Goal: Navigation & Orientation: Find specific page/section

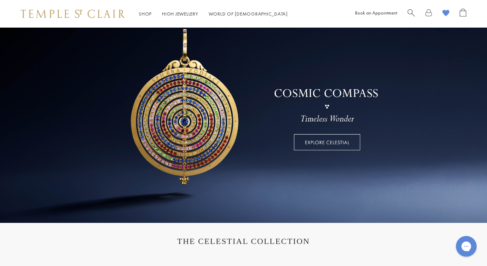
scroll to position [54, 0]
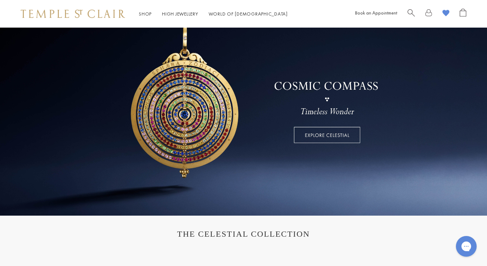
click at [317, 135] on link at bounding box center [243, 95] width 487 height 242
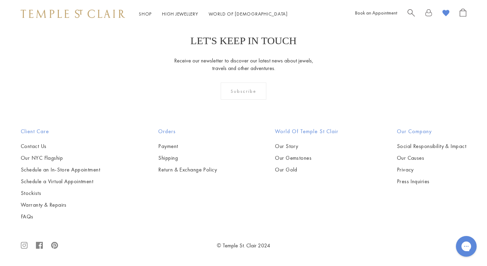
scroll to position [1231, 0]
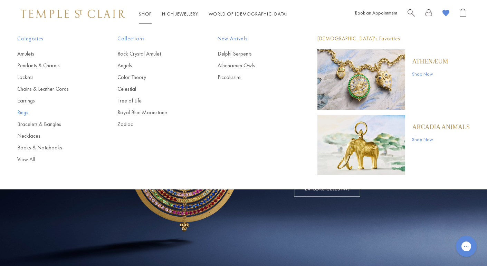
click at [22, 114] on link "Rings" at bounding box center [53, 113] width 73 height 8
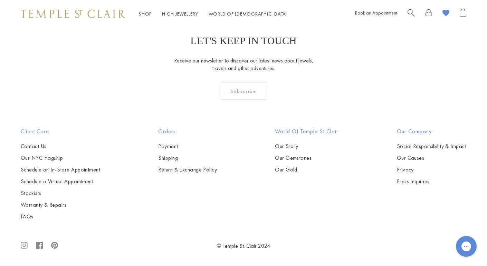
scroll to position [2924, 0]
